Goal: Find contact information: Find contact information

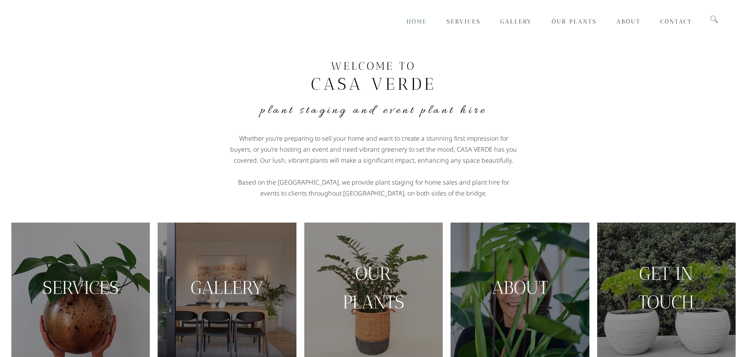
click at [460, 162] on p "Whether you’re preparing to sell your home and want to create a stunning first …" at bounding box center [374, 149] width 290 height 33
click at [448, 156] on p "Whether you’re preparing to sell your home and want to create a stunning first …" at bounding box center [374, 149] width 290 height 33
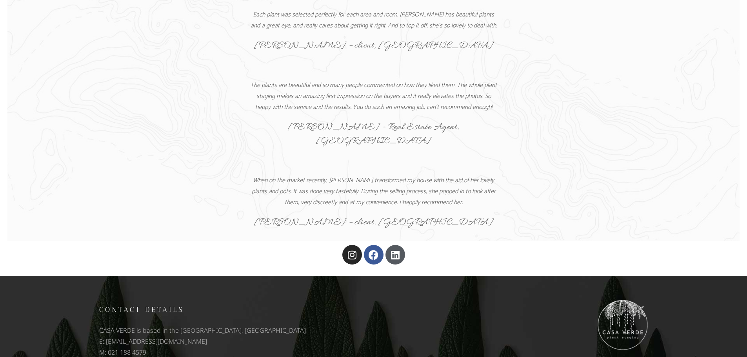
scroll to position [462, 0]
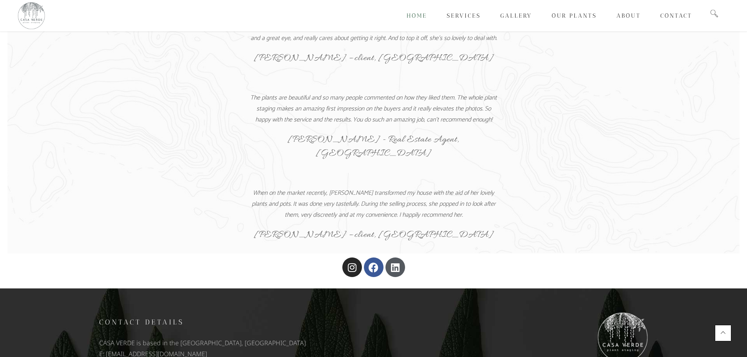
scroll to position [430, 0]
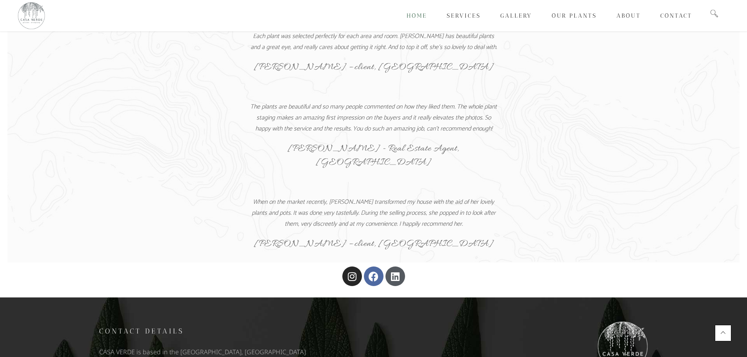
click at [371, 272] on icon at bounding box center [373, 277] width 10 height 10
click at [508, 145] on div "Each plant was selected perfectly for each area and room. [PERSON_NAME] has bea…" at bounding box center [373, 141] width 447 height 220
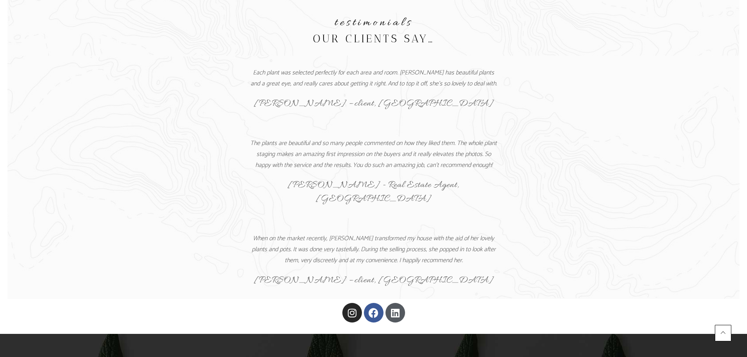
scroll to position [0, 0]
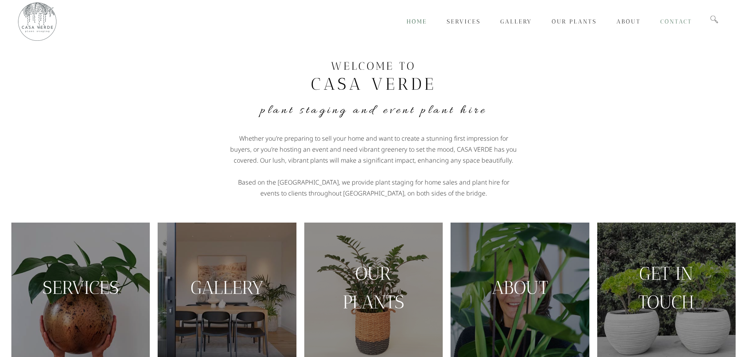
click at [686, 17] on link "Contact" at bounding box center [675, 21] width 51 height 43
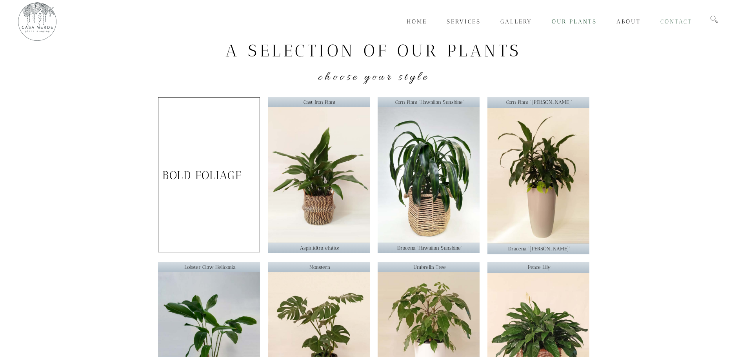
click at [686, 24] on span "Contact" at bounding box center [676, 21] width 32 height 7
